Goal: Task Accomplishment & Management: Manage account settings

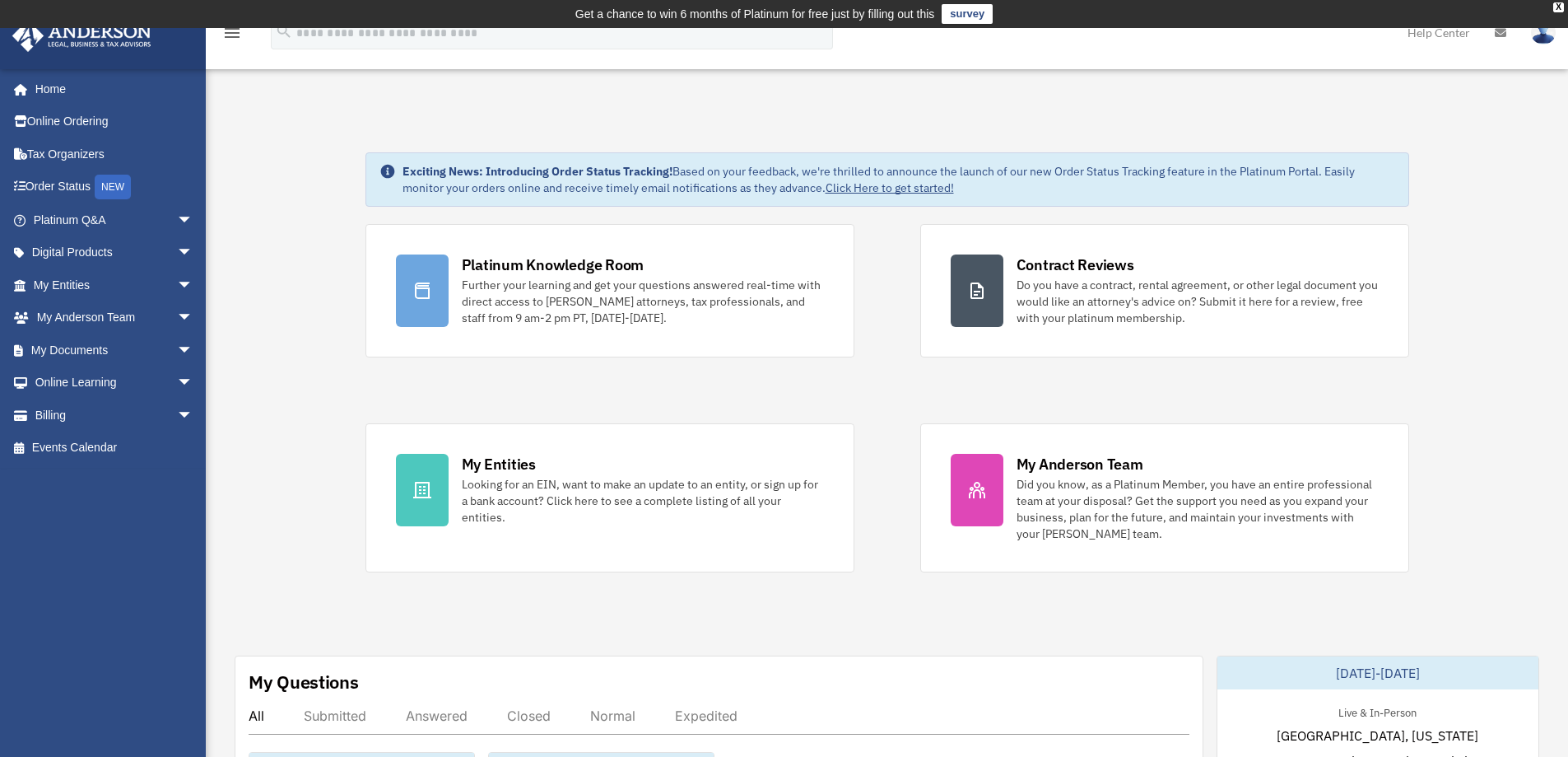
click at [71, 347] on link "My Documents arrow_drop_down" at bounding box center [115, 350] width 207 height 33
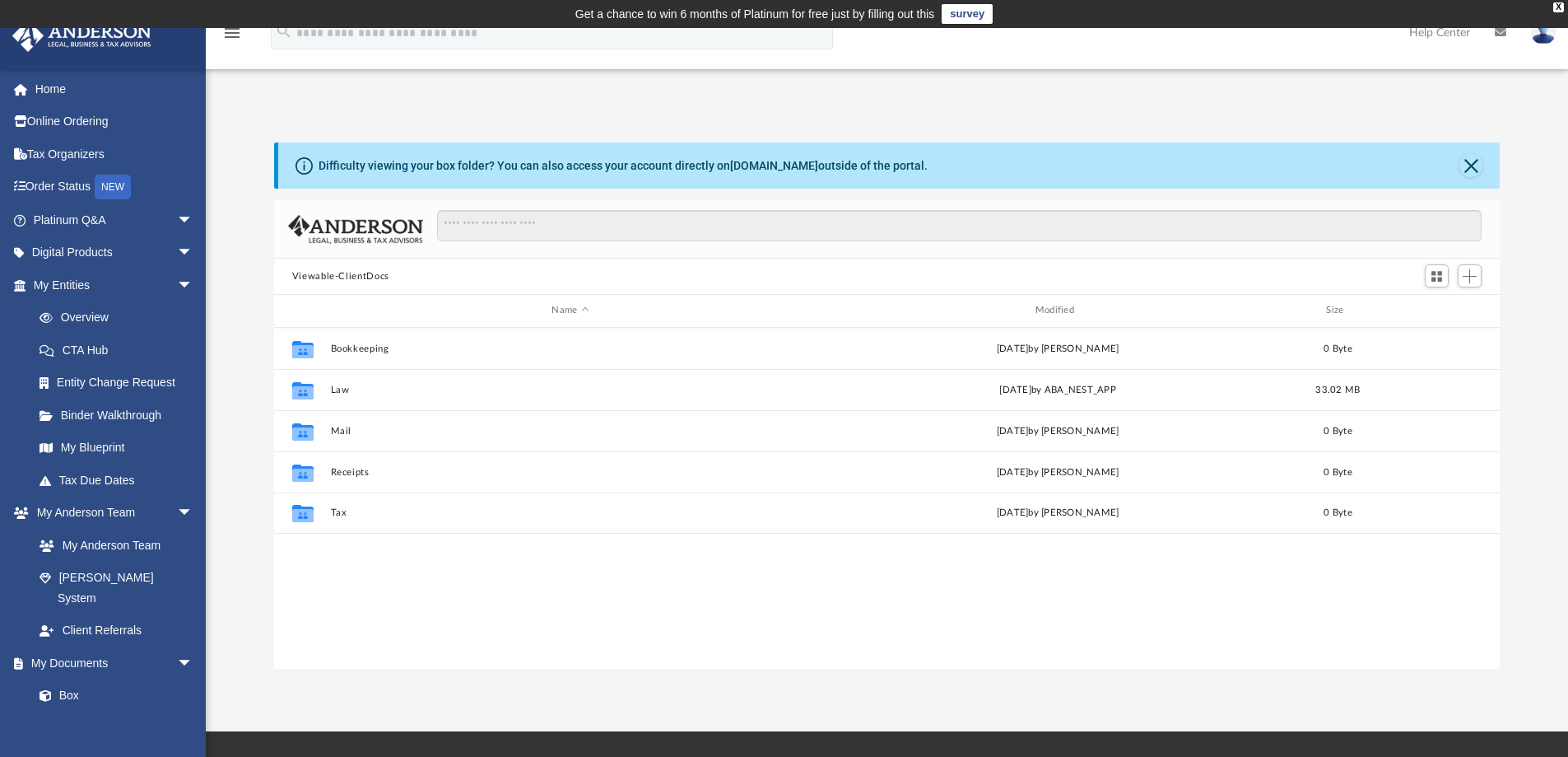
scroll to position [362, 1214]
click at [1053, 310] on div "Modified" at bounding box center [1058, 310] width 481 height 15
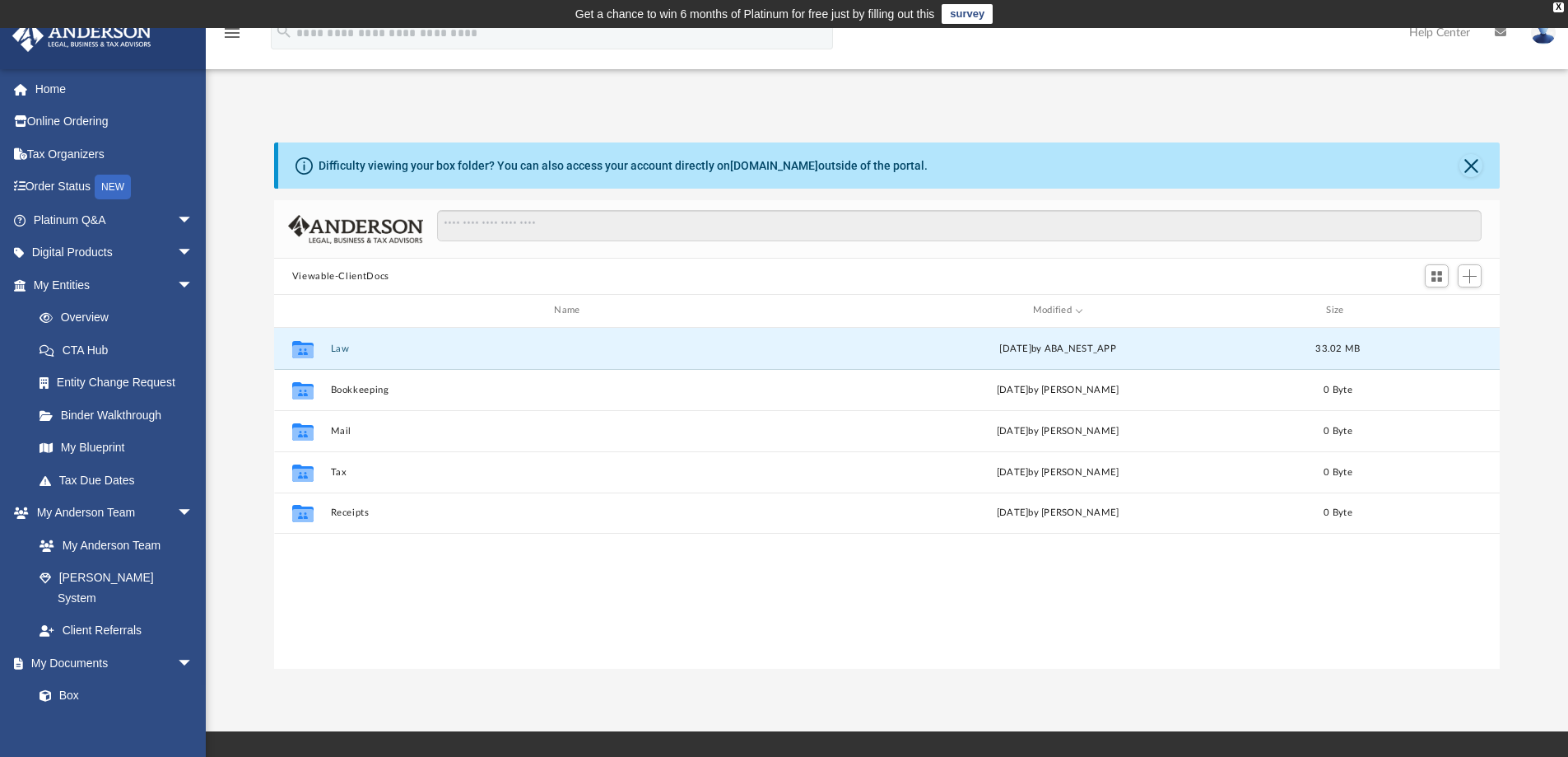
click at [344, 351] on button "Law" at bounding box center [570, 348] width 480 height 10
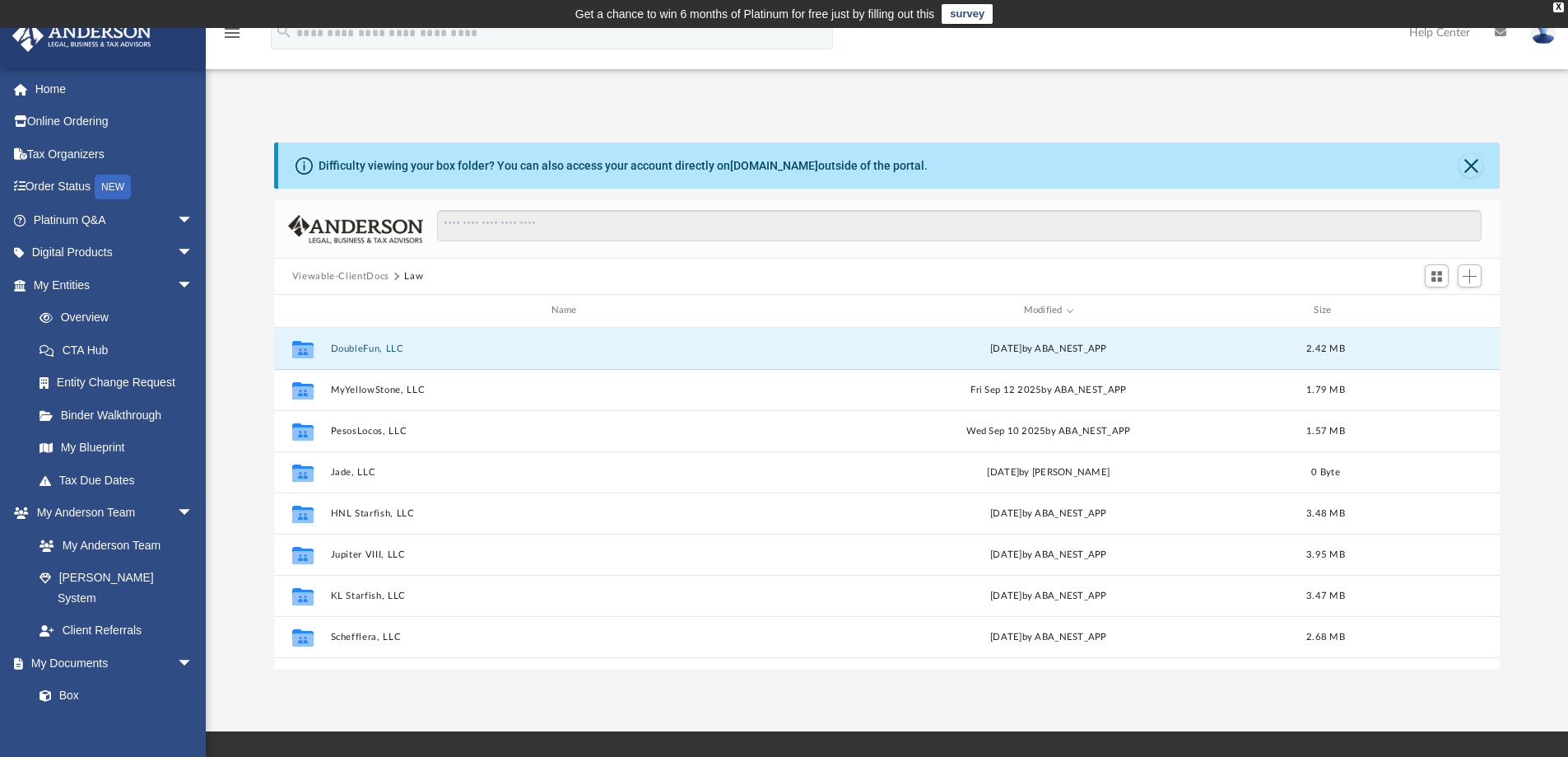
click at [363, 352] on button "DoubleFun, LLC" at bounding box center [567, 348] width 474 height 10
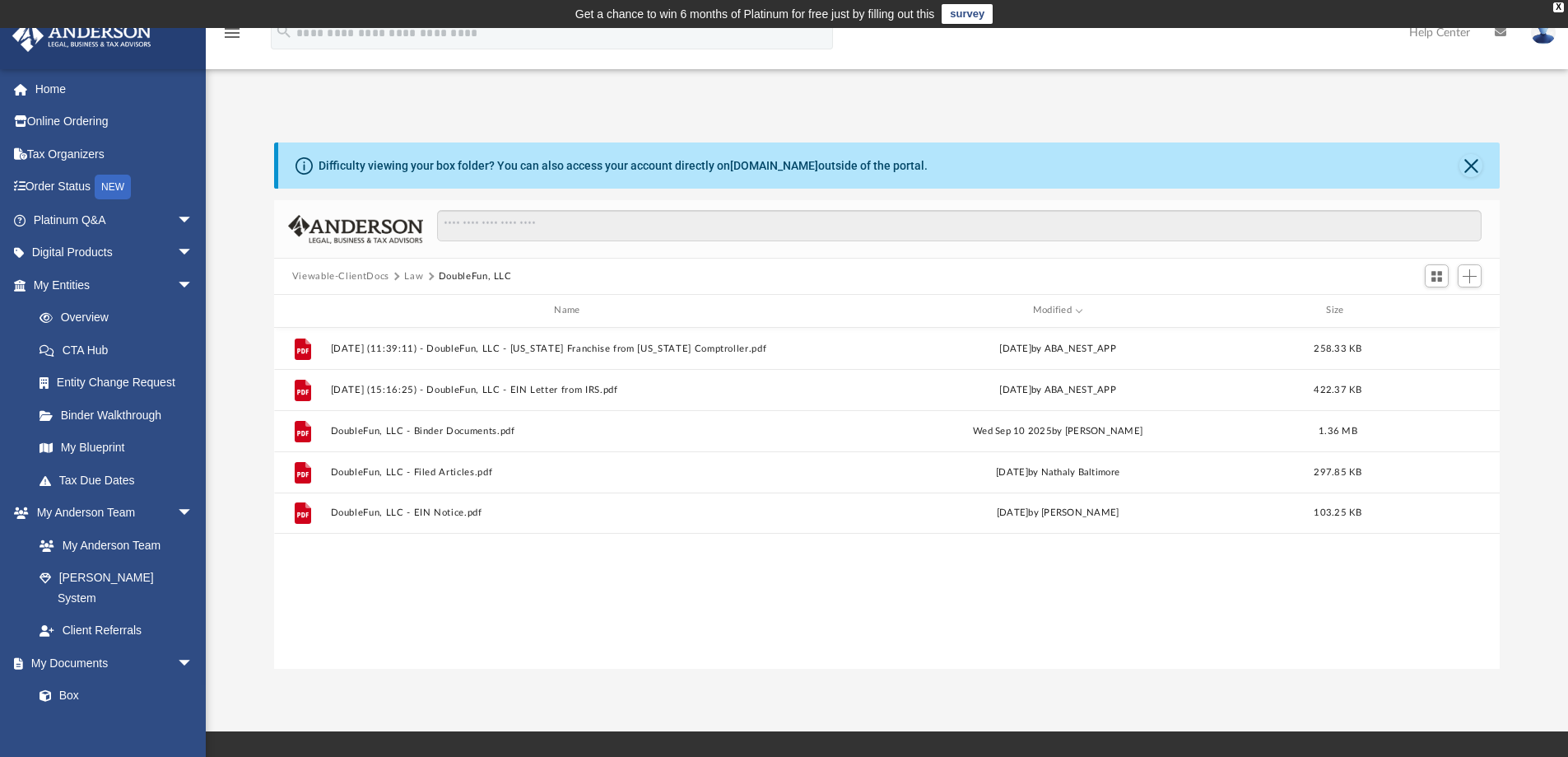
click at [42, 97] on link "Home" at bounding box center [115, 89] width 207 height 33
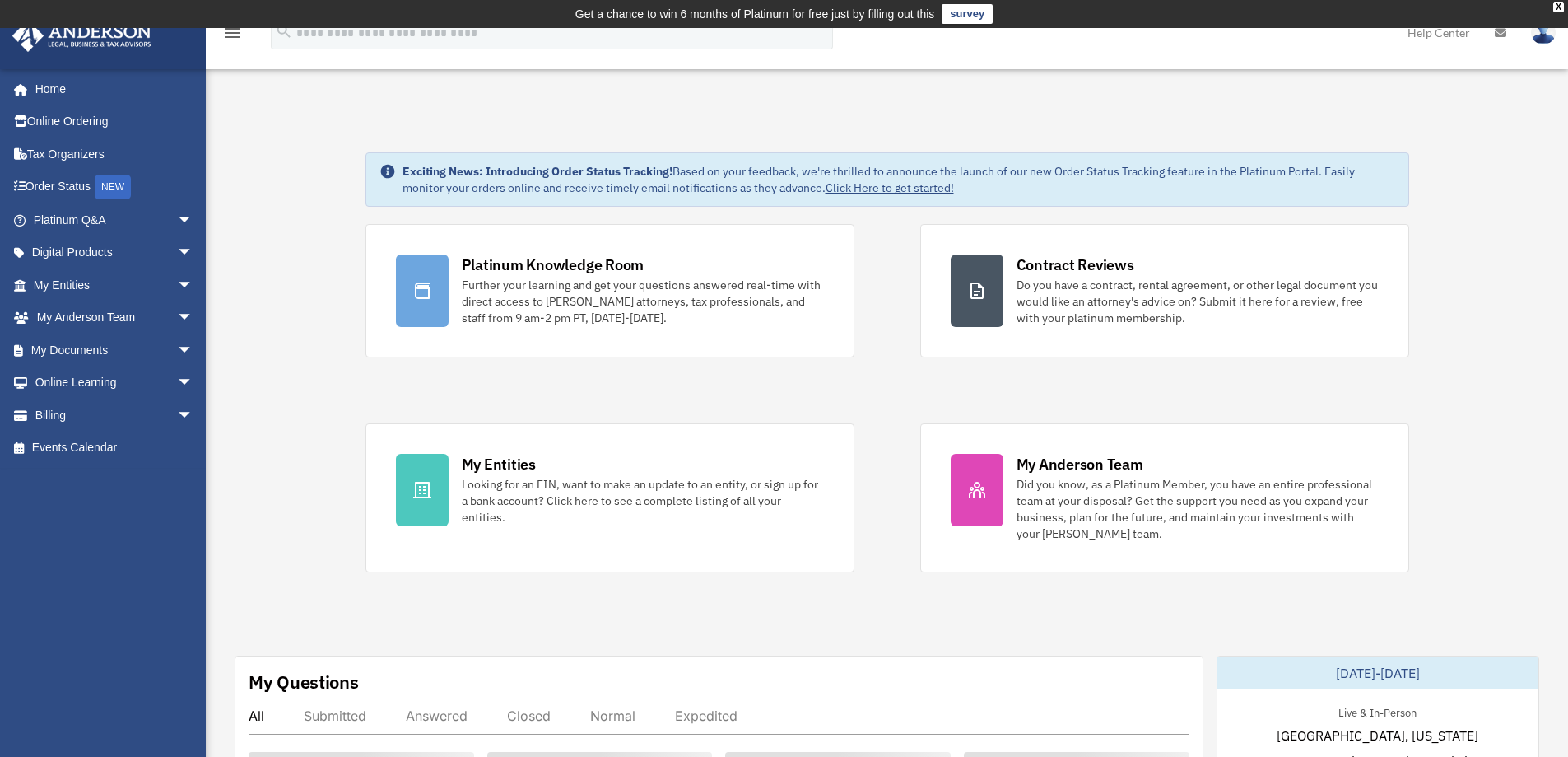
click at [606, 497] on div "Looking for an EIN, want to make an update to an entity, or sign up for a bank …" at bounding box center [643, 500] width 362 height 49
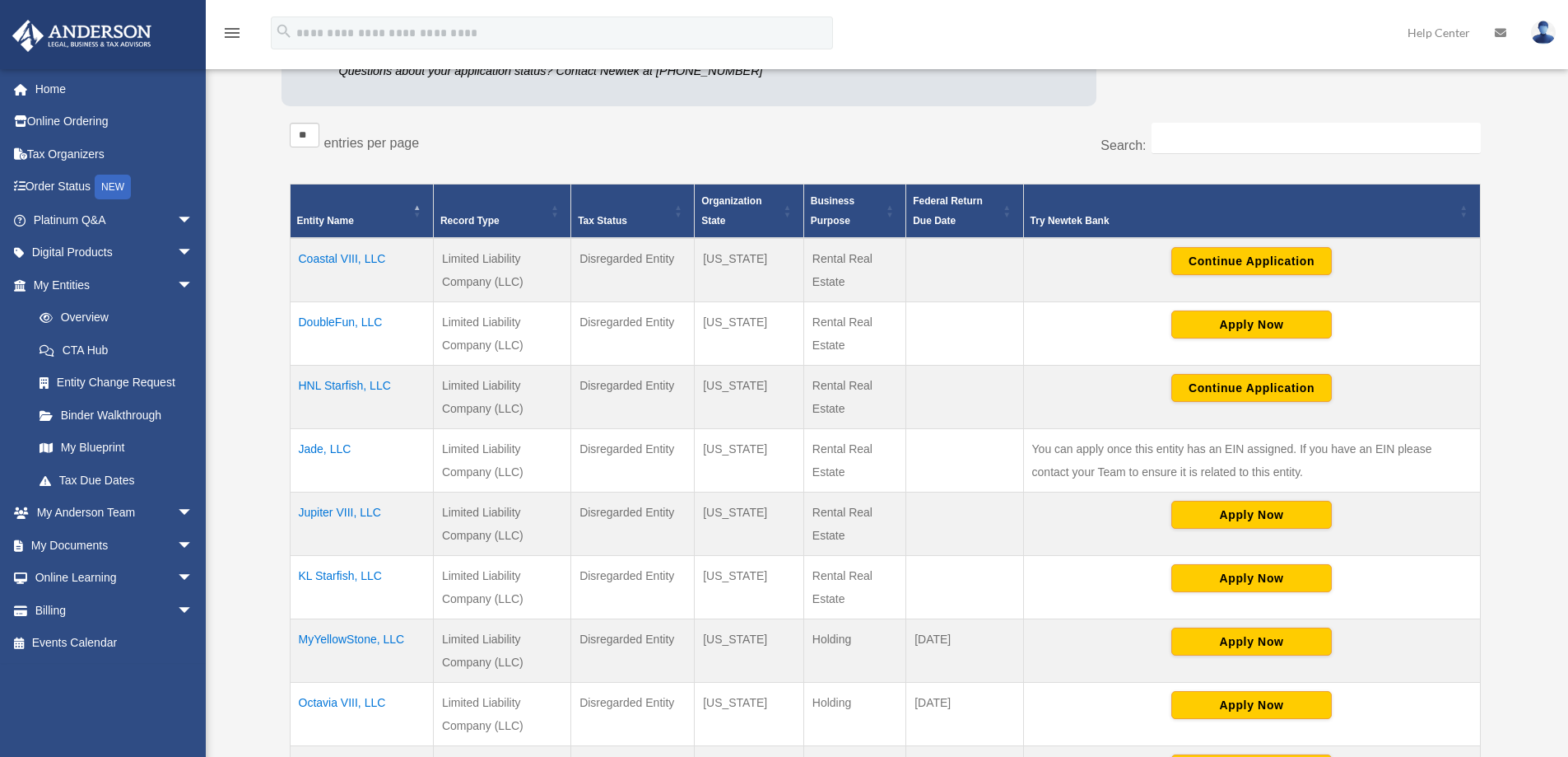
scroll to position [262, 0]
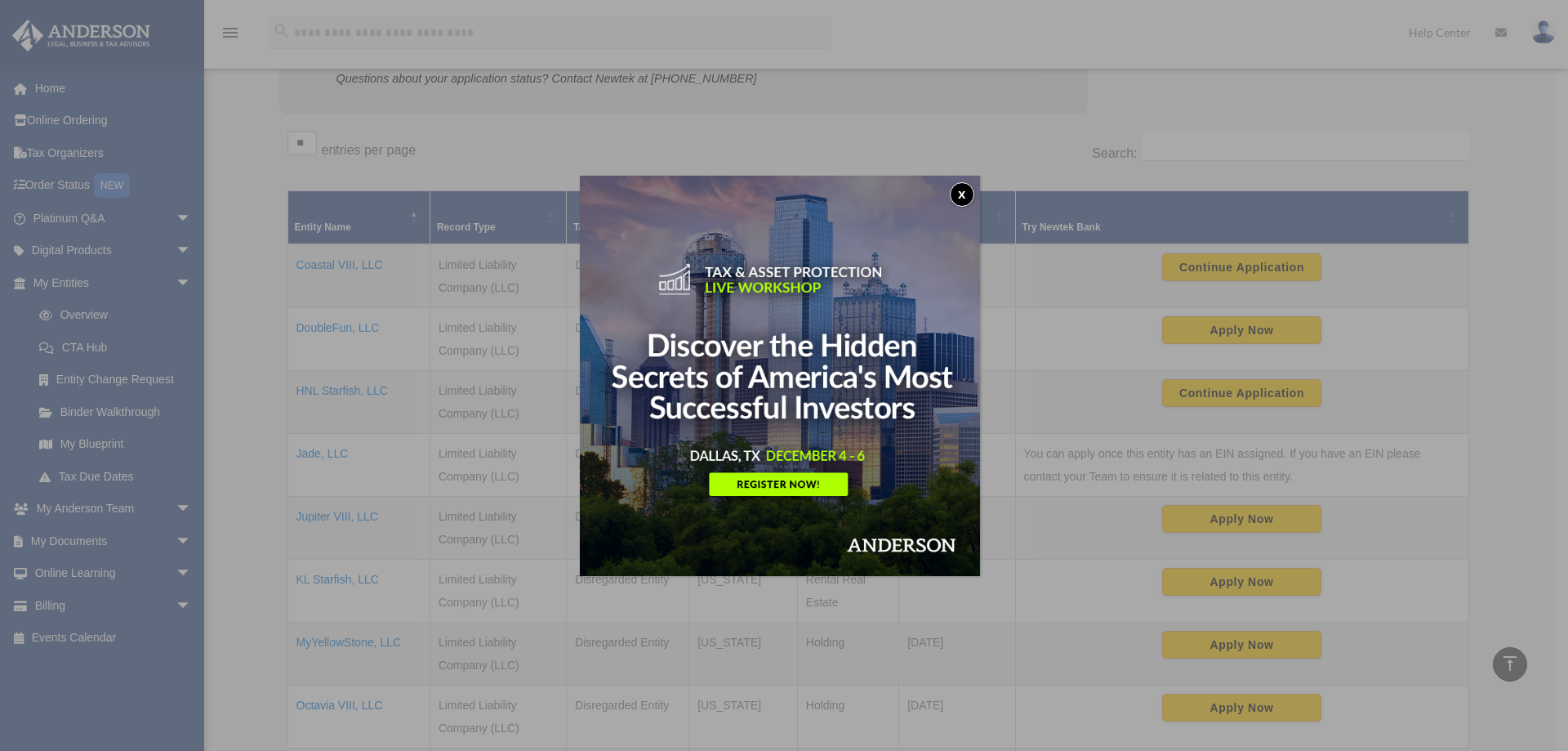
click at [967, 195] on button "x" at bounding box center [962, 194] width 25 height 25
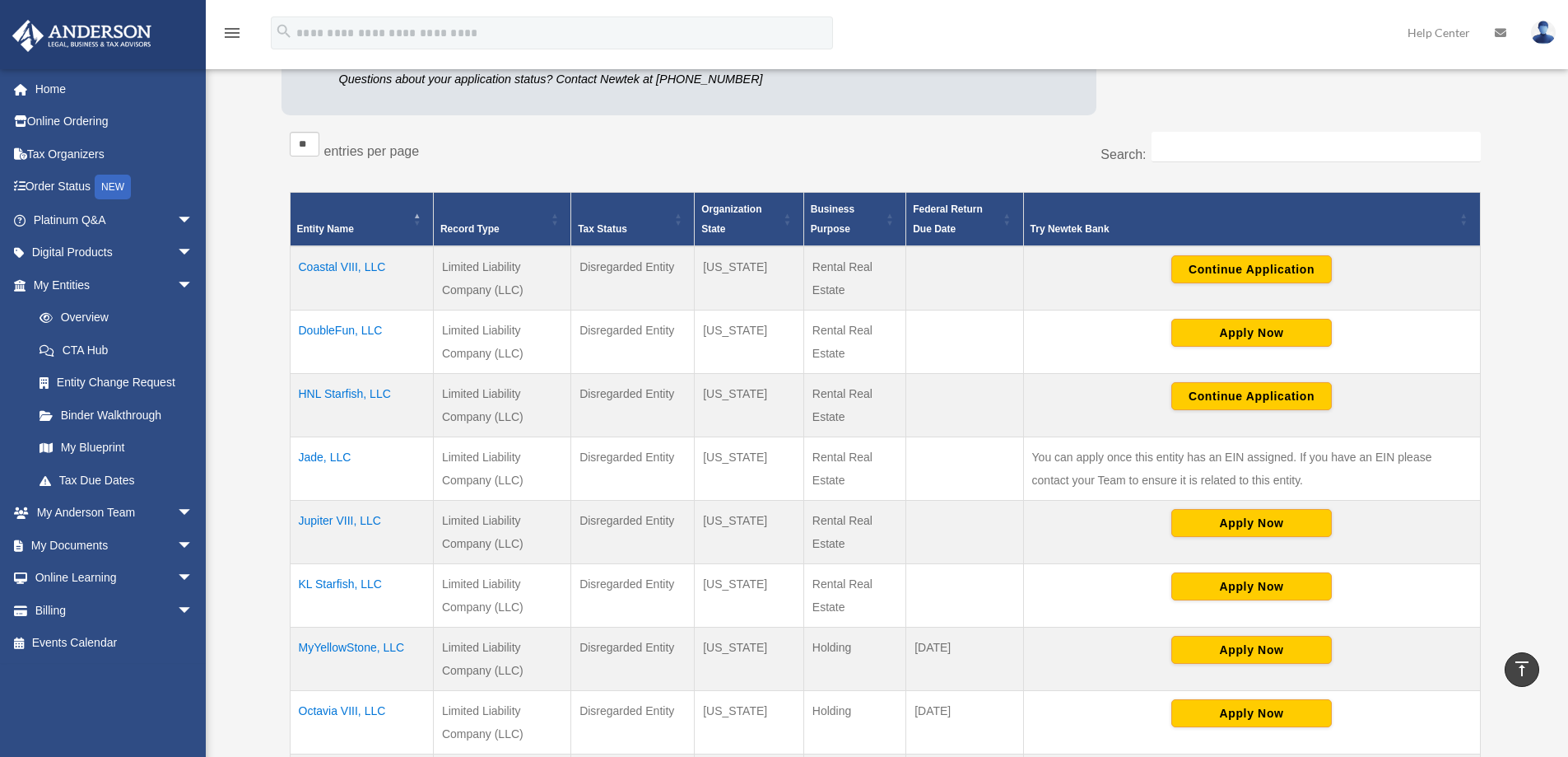
click at [1531, 33] on link at bounding box center [1543, 32] width 49 height 72
click at [1254, 149] on link "Logout" at bounding box center [1276, 143] width 165 height 34
